Goal: Find specific page/section: Find specific page/section

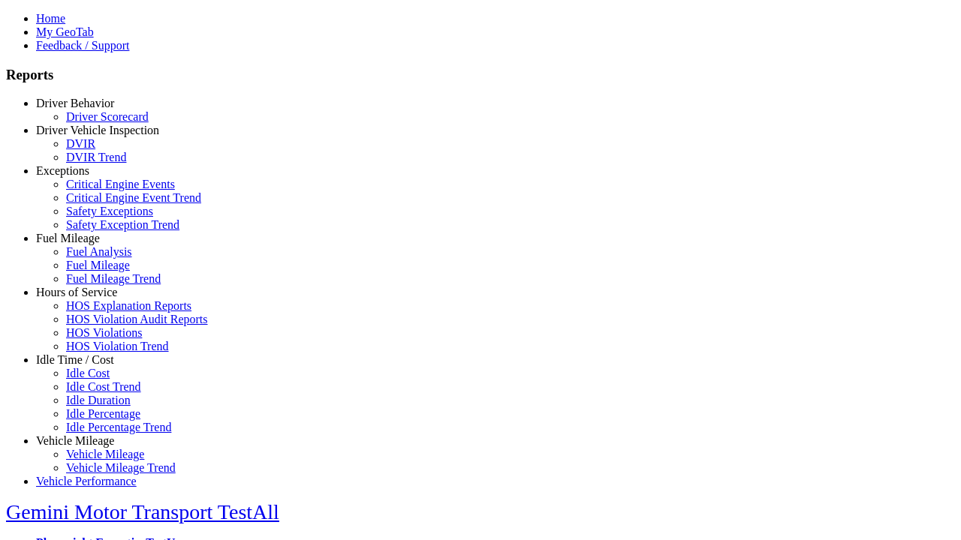
click at [86, 366] on link "Idle Time / Cost" at bounding box center [75, 359] width 78 height 13
click at [98, 380] on link "Idle Cost" at bounding box center [88, 373] width 44 height 13
select select "**"
type input "**********"
